Goal: Task Accomplishment & Management: Manage account settings

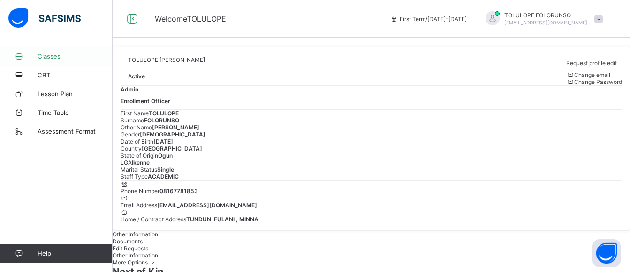
click at [53, 53] on span "Classes" at bounding box center [75, 57] width 75 height 8
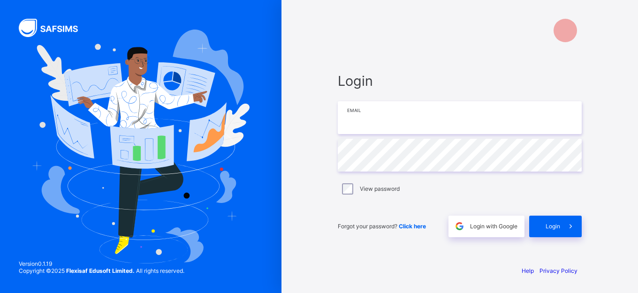
click at [450, 116] on input "email" at bounding box center [460, 117] width 244 height 33
type input "**********"
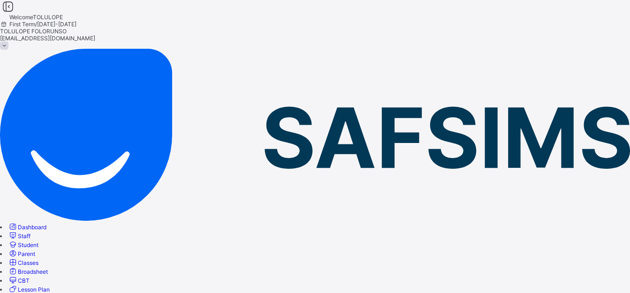
click at [38, 259] on link "Classes" at bounding box center [23, 262] width 30 height 7
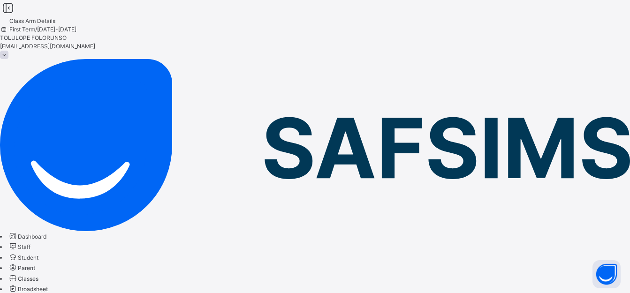
drag, startPoint x: 53, startPoint y: 128, endPoint x: 236, endPoint y: 0, distance: 223.4
click at [38, 275] on span "Classes" at bounding box center [28, 278] width 21 height 7
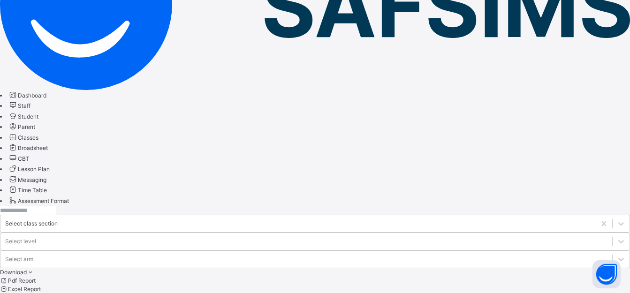
scroll to position [188, 0]
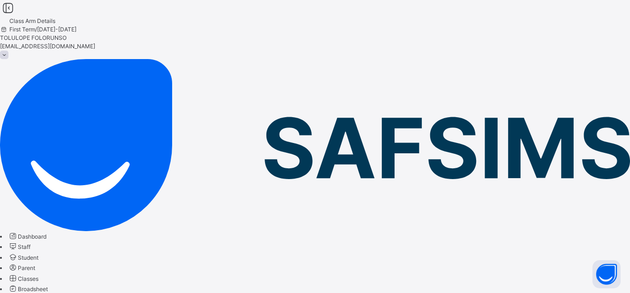
scroll to position [39, 0]
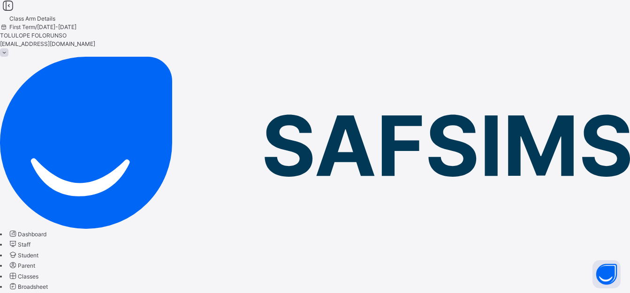
scroll to position [0, 0]
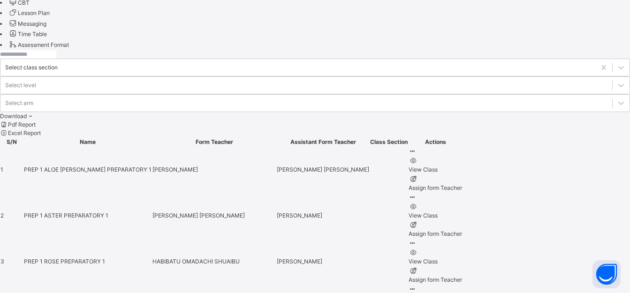
scroll to position [422, 0]
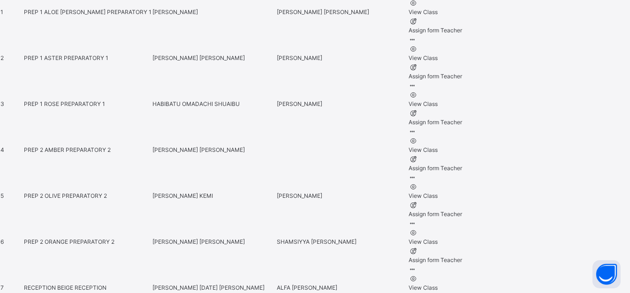
scroll to position [469, 0]
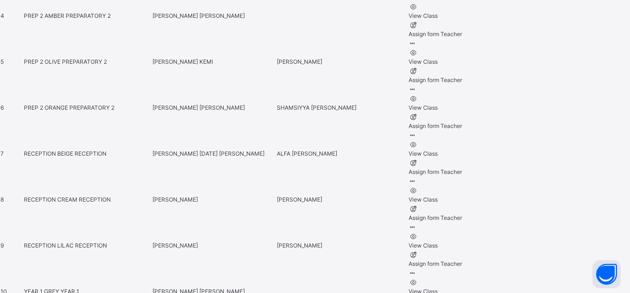
scroll to position [657, 0]
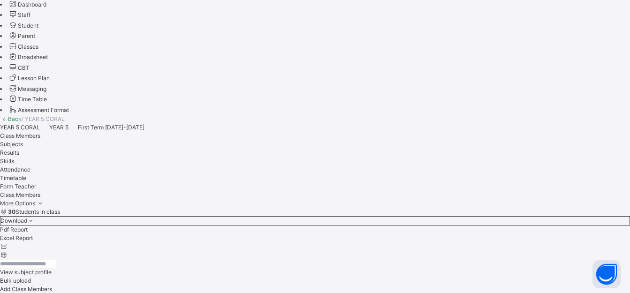
scroll to position [282, 0]
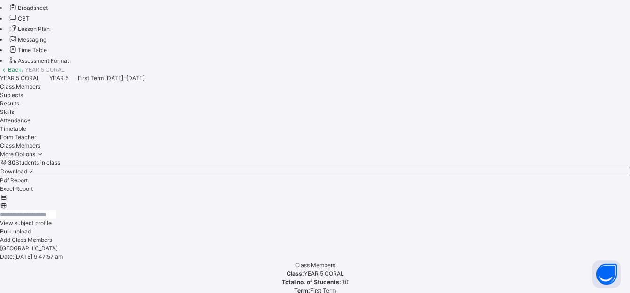
drag, startPoint x: 520, startPoint y: 169, endPoint x: 343, endPoint y: 171, distance: 176.4
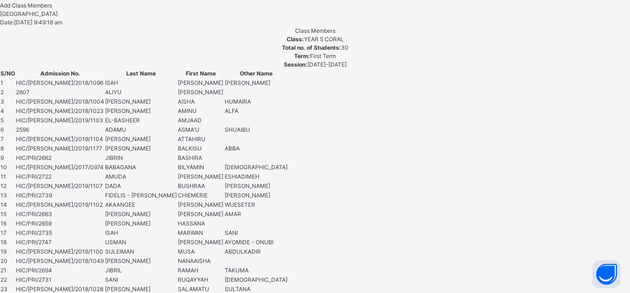
scroll to position [751, 0]
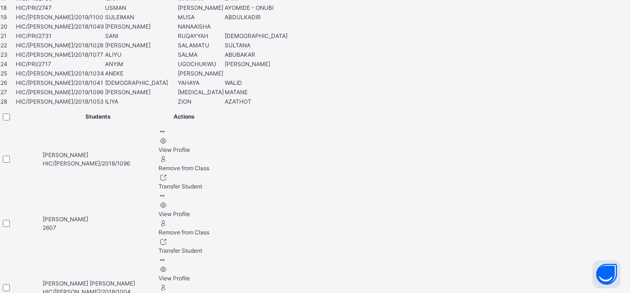
scroll to position [0, 0]
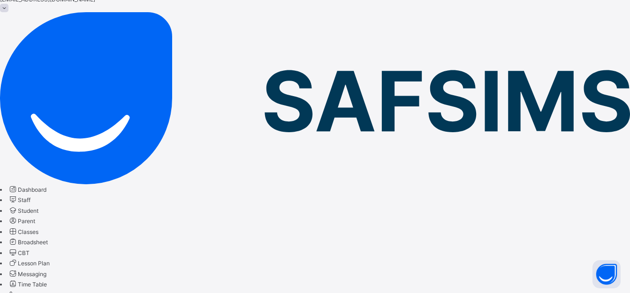
scroll to position [94, 0]
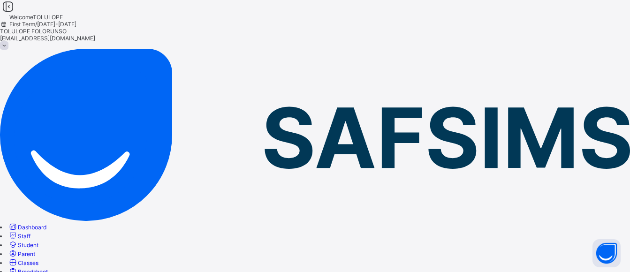
click at [38, 259] on span "Classes" at bounding box center [28, 262] width 21 height 7
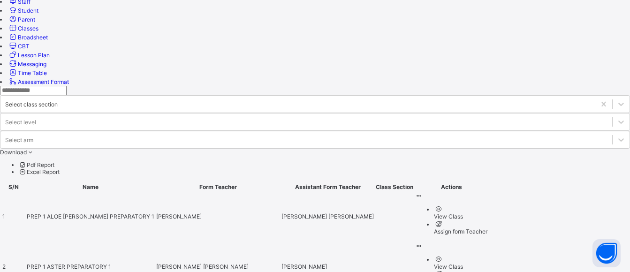
scroll to position [375, 0]
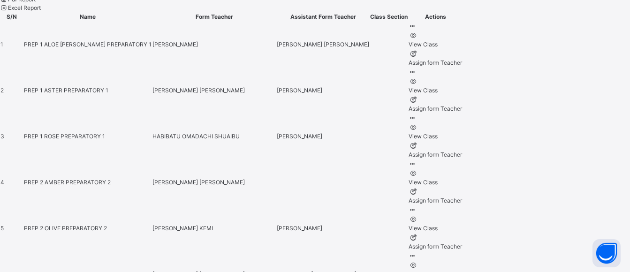
scroll to position [469, 0]
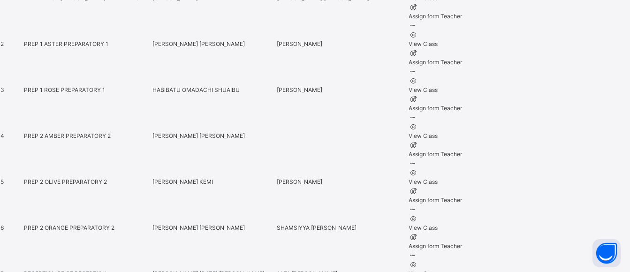
drag, startPoint x: 184, startPoint y: 78, endPoint x: 190, endPoint y: 5, distance: 73.9
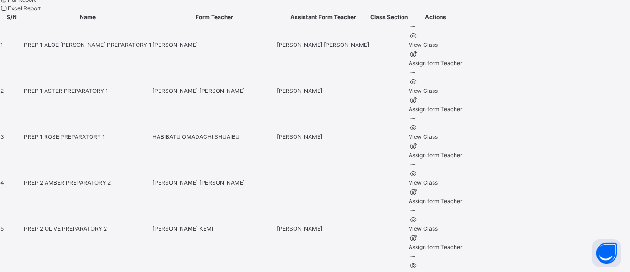
scroll to position [469, 0]
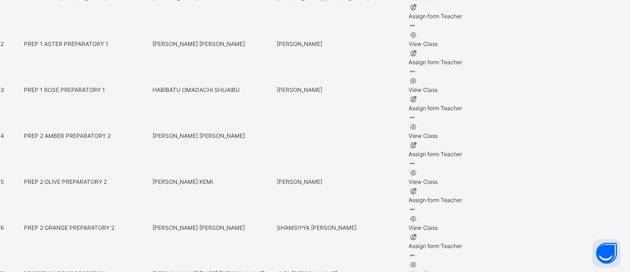
drag, startPoint x: 187, startPoint y: 170, endPoint x: 120, endPoint y: 11, distance: 172.8
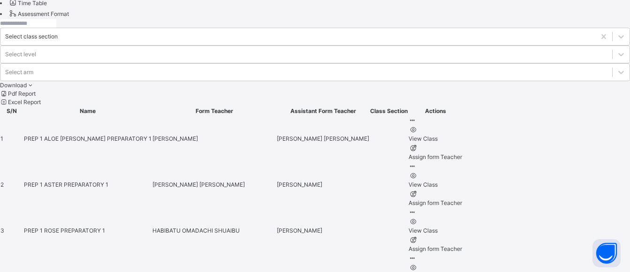
scroll to position [469, 0]
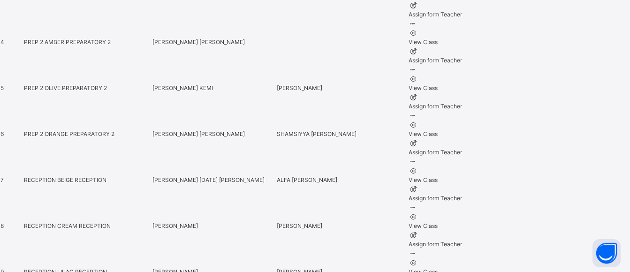
scroll to position [610, 0]
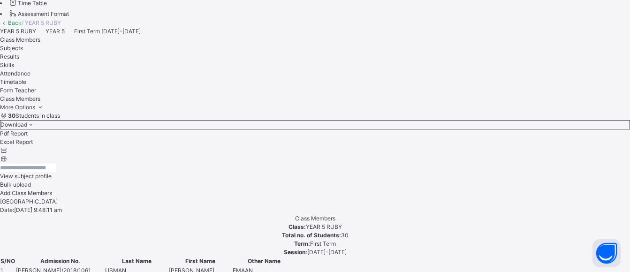
scroll to position [94, 0]
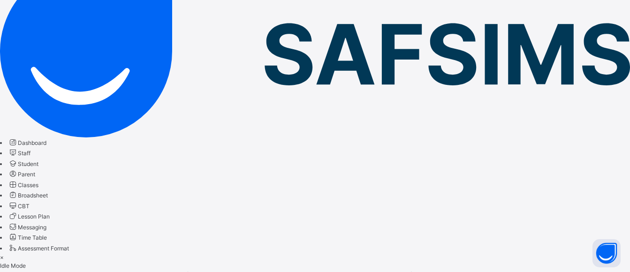
drag, startPoint x: 406, startPoint y: 171, endPoint x: 458, endPoint y: 164, distance: 52.1
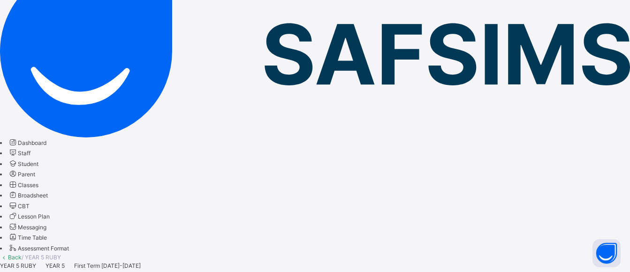
type input "*"
drag, startPoint x: 152, startPoint y: 161, endPoint x: 114, endPoint y: 162, distance: 37.5
drag, startPoint x: 188, startPoint y: 163, endPoint x: 122, endPoint y: 154, distance: 66.7
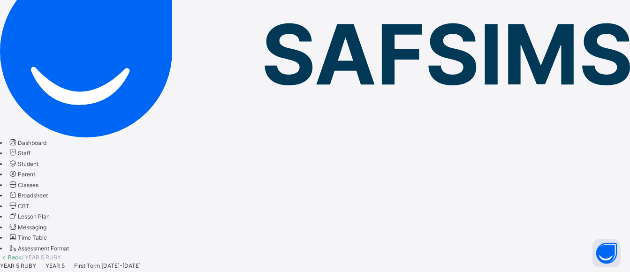
type input "****"
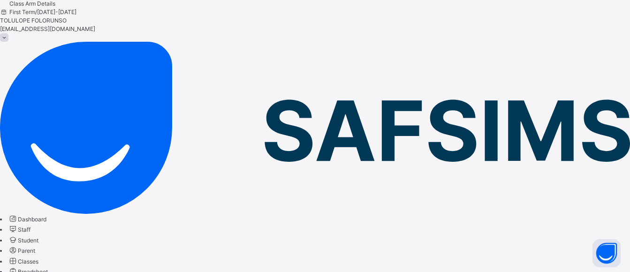
scroll to position [0, 0]
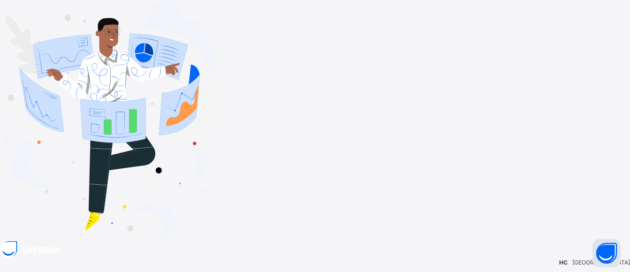
type input "**********"
drag, startPoint x: 556, startPoint y: 219, endPoint x: 564, endPoint y: 206, distance: 15.2
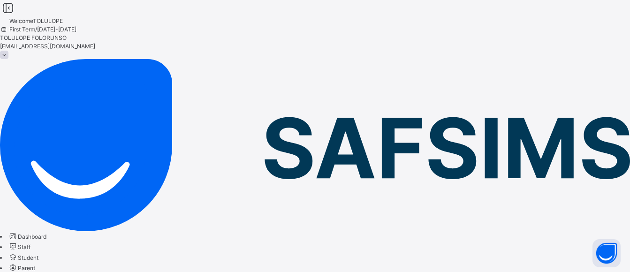
drag, startPoint x: 551, startPoint y: 244, endPoint x: 172, endPoint y: 6, distance: 448.0
drag, startPoint x: 143, startPoint y: 67, endPoint x: 143, endPoint y: 43, distance: 23.9
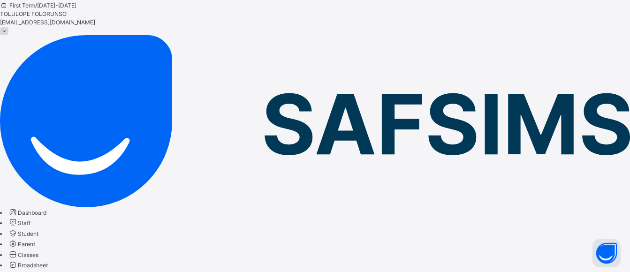
scroll to position [47, 0]
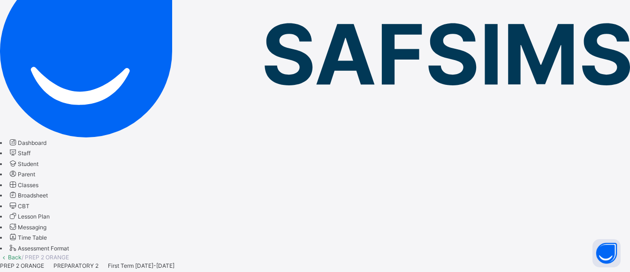
scroll to position [141, 0]
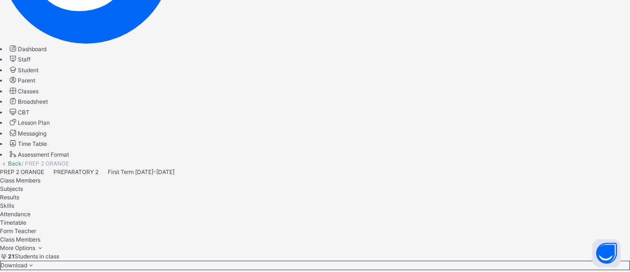
scroll to position [187, 0]
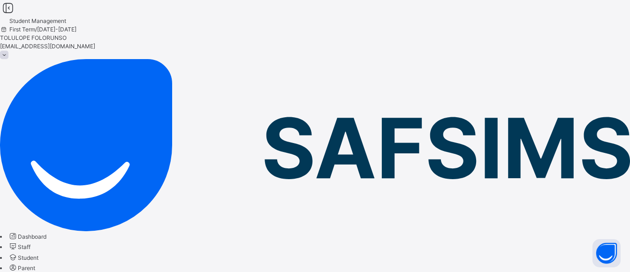
select select "**"
drag, startPoint x: 367, startPoint y: 226, endPoint x: 281, endPoint y: 230, distance: 86.9
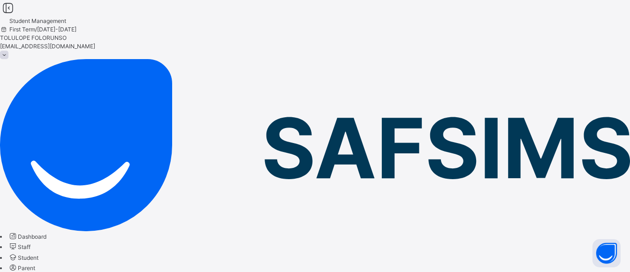
paste input "****"
drag, startPoint x: 481, startPoint y: 226, endPoint x: 434, endPoint y: 225, distance: 46.9
type input "****"
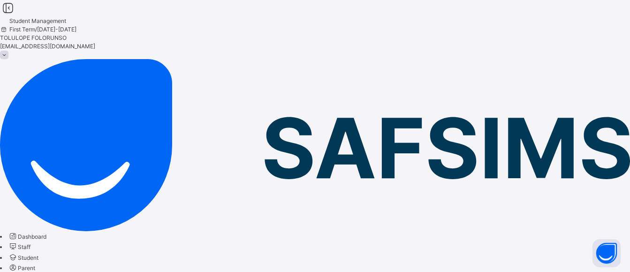
drag, startPoint x: 396, startPoint y: 224, endPoint x: 252, endPoint y: 224, distance: 144.5
paste input "**"
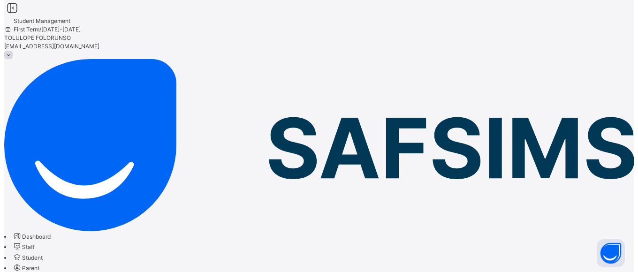
scroll to position [447, 0]
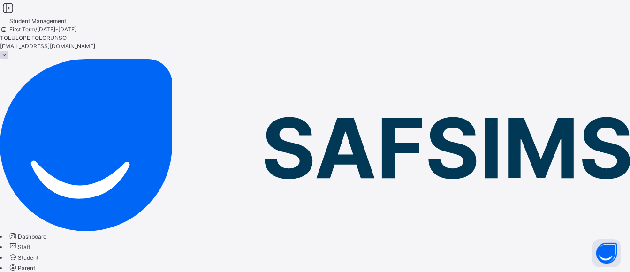
type input "*********"
drag, startPoint x: 552, startPoint y: 165, endPoint x: 451, endPoint y: 117, distance: 111.9
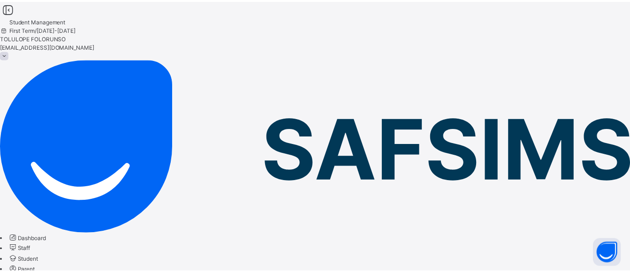
scroll to position [244, 0]
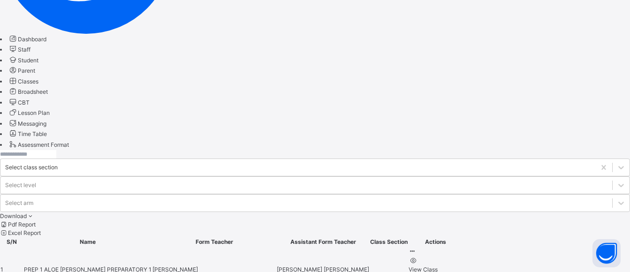
scroll to position [188, 0]
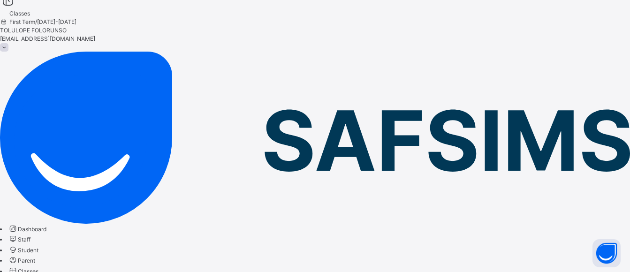
scroll to position [188, 0]
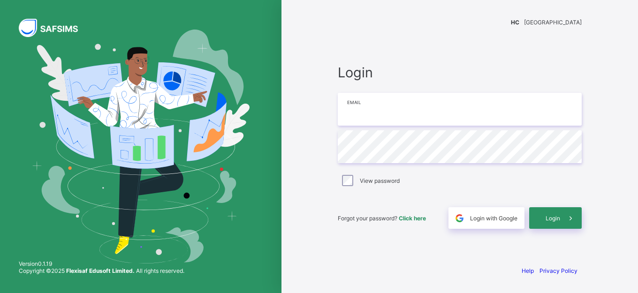
click at [396, 111] on input "email" at bounding box center [460, 109] width 244 height 33
type input "**********"
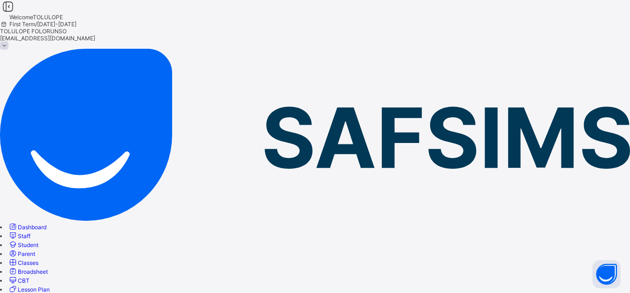
click at [38, 259] on span "Classes" at bounding box center [28, 262] width 21 height 7
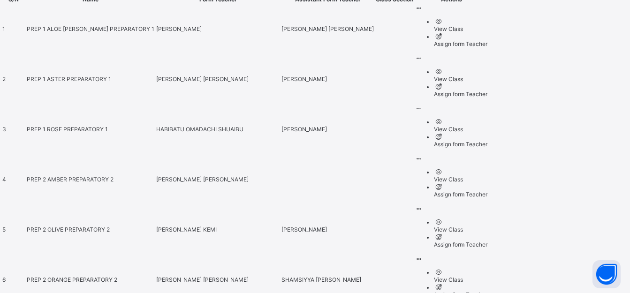
scroll to position [375, 0]
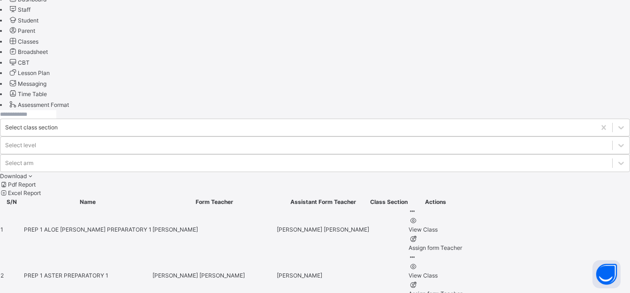
scroll to position [469, 0]
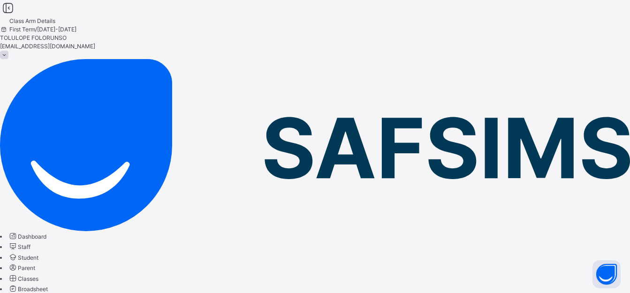
scroll to position [141, 0]
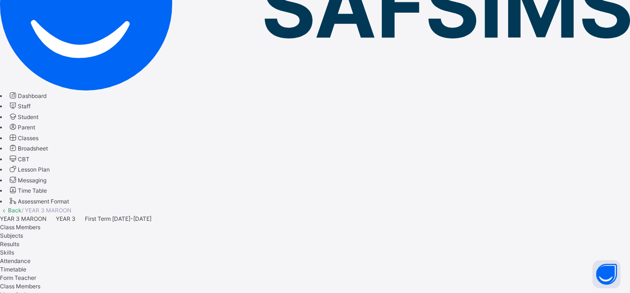
click at [22, 207] on link "Back" at bounding box center [15, 210] width 14 height 7
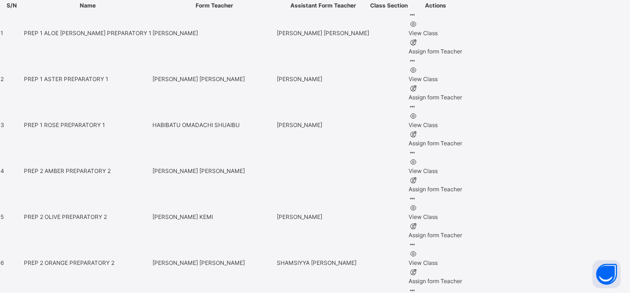
scroll to position [469, 0]
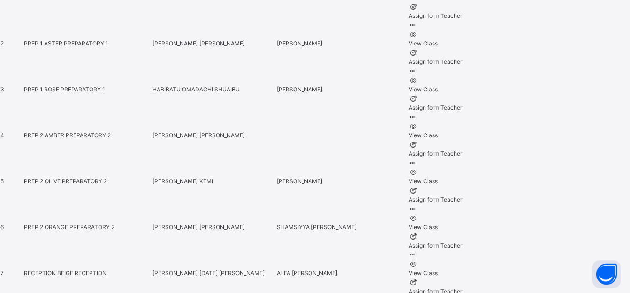
scroll to position [563, 0]
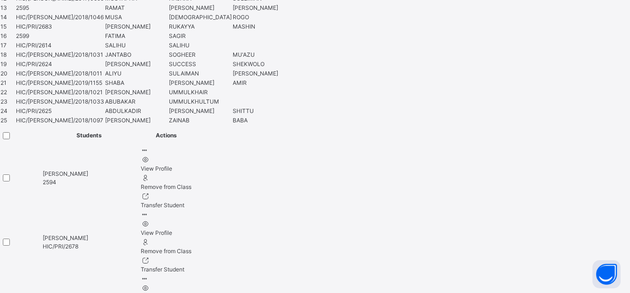
scroll to position [657, 0]
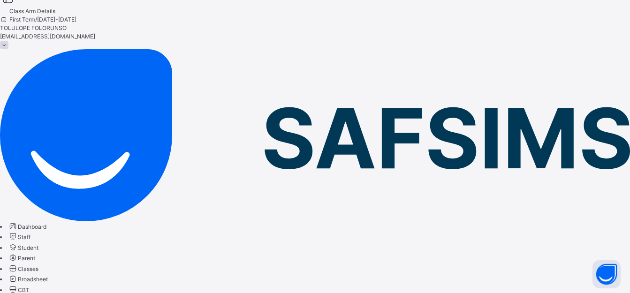
scroll to position [0, 0]
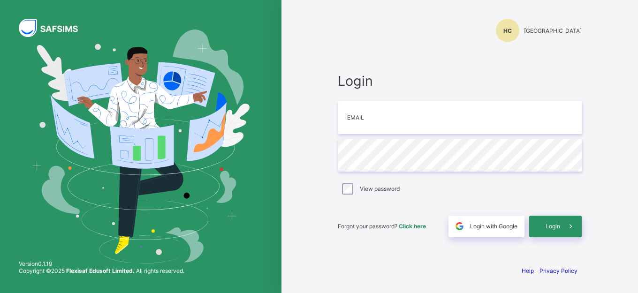
type input "**********"
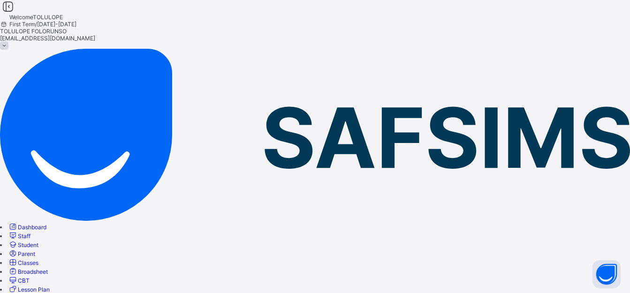
click at [38, 259] on link "Classes" at bounding box center [23, 262] width 30 height 7
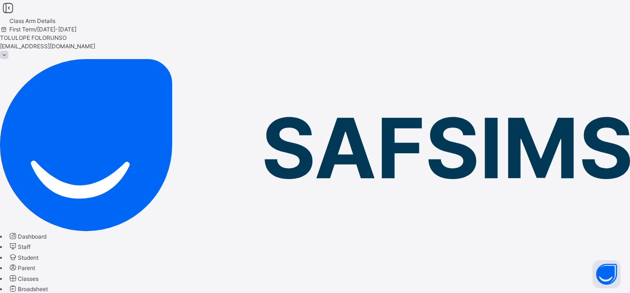
scroll to position [94, 0]
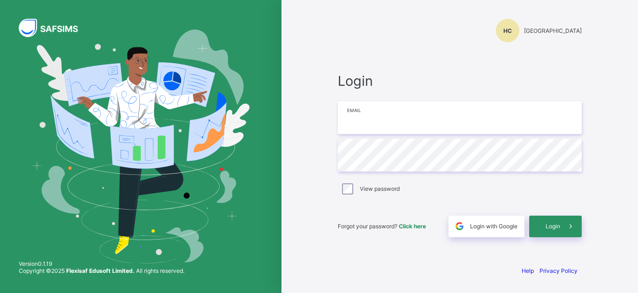
click at [364, 121] on input "email" at bounding box center [460, 117] width 244 height 33
type input "**********"
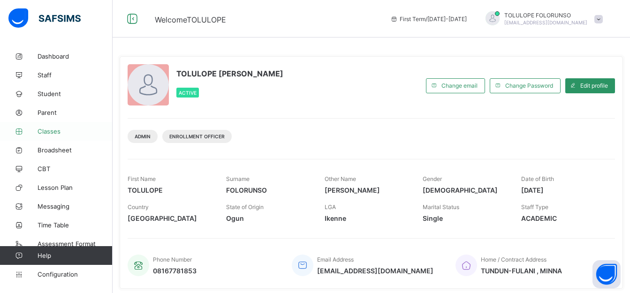
click at [65, 129] on span "Classes" at bounding box center [75, 132] width 75 height 8
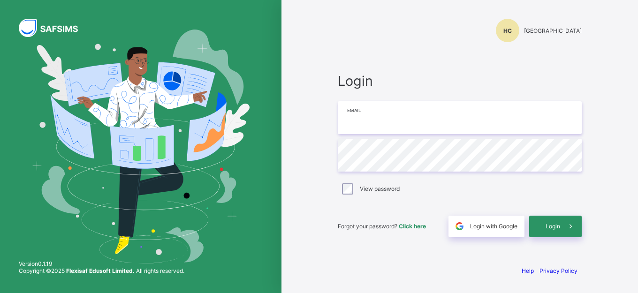
click at [399, 100] on div "Login Email Password View password Forgot your password? Click here Login with …" at bounding box center [460, 155] width 244 height 165
click at [398, 109] on input "email" at bounding box center [460, 117] width 244 height 33
type input "**********"
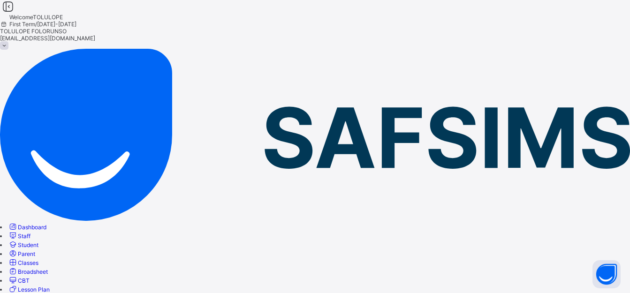
click at [38, 259] on span "Classes" at bounding box center [28, 262] width 21 height 7
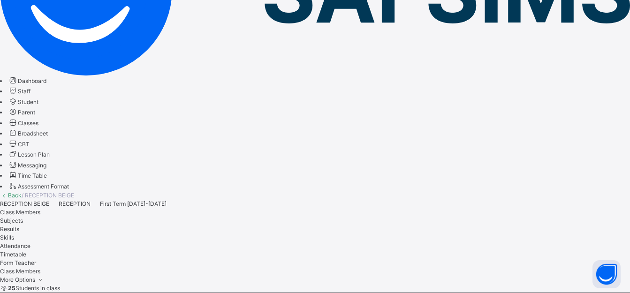
scroll to position [101, 0]
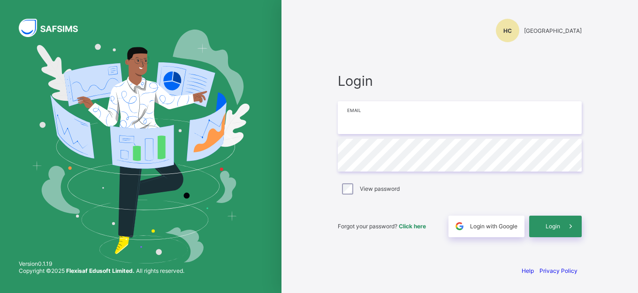
click at [358, 109] on input "email" at bounding box center [460, 117] width 244 height 33
type input "**********"
